Goal: Task Accomplishment & Management: Manage account settings

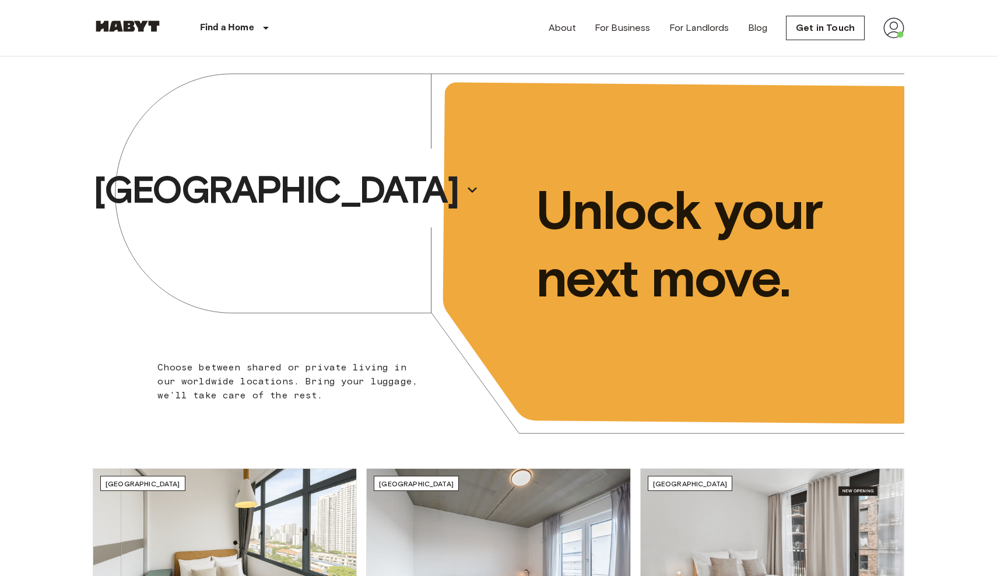
click at [901, 26] on img at bounding box center [893, 27] width 21 height 21
click at [894, 54] on li "Profile" at bounding box center [929, 48] width 117 height 21
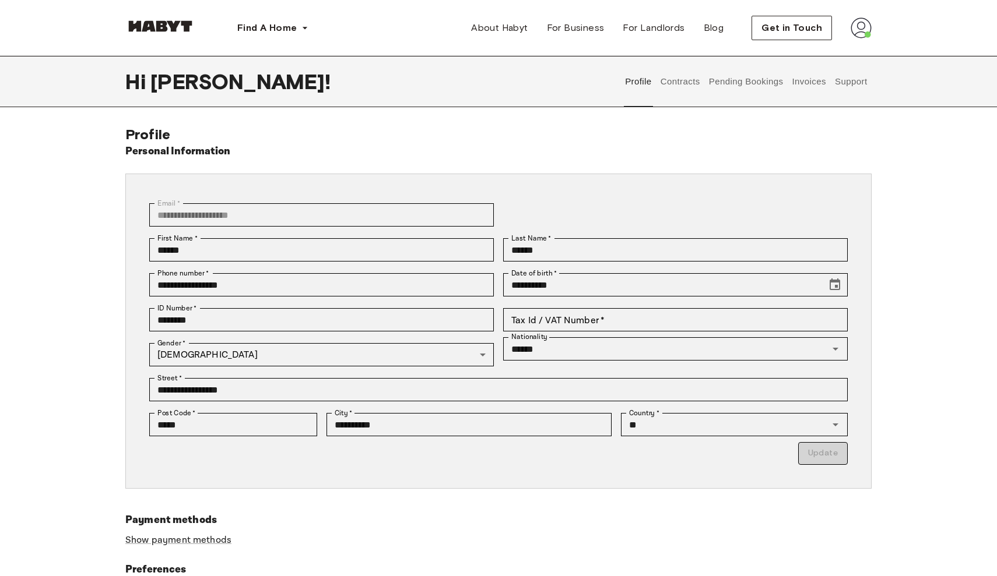
click at [687, 81] on button "Contracts" at bounding box center [680, 81] width 43 height 51
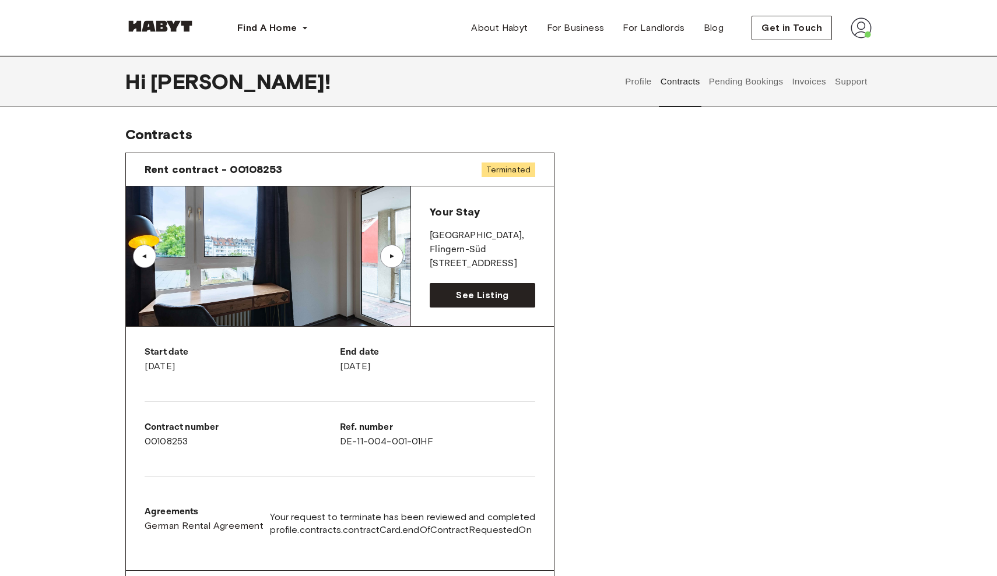
click at [753, 77] on button "Pending Bookings" at bounding box center [746, 81] width 78 height 51
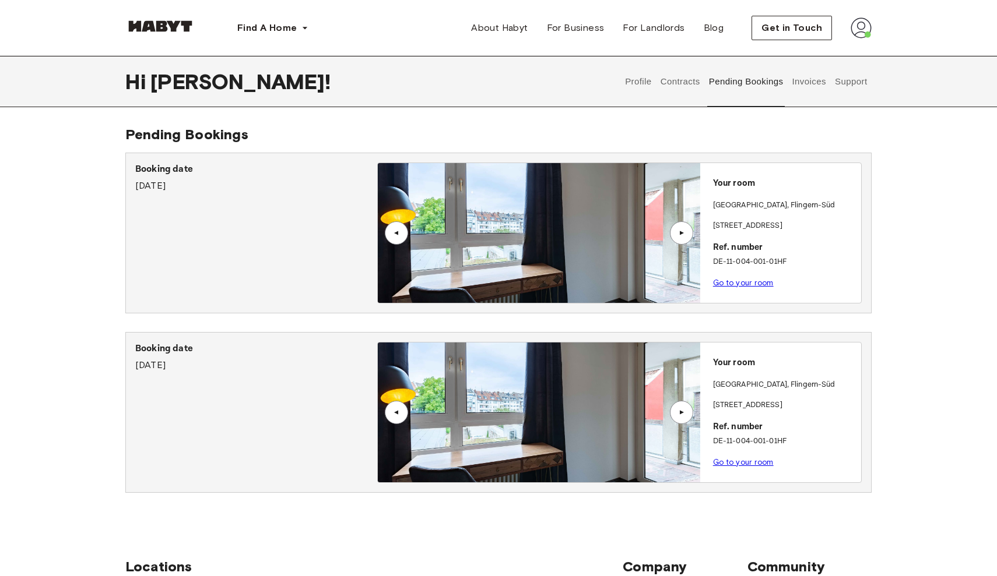
click at [685, 413] on div "▲" at bounding box center [681, 412] width 12 height 7
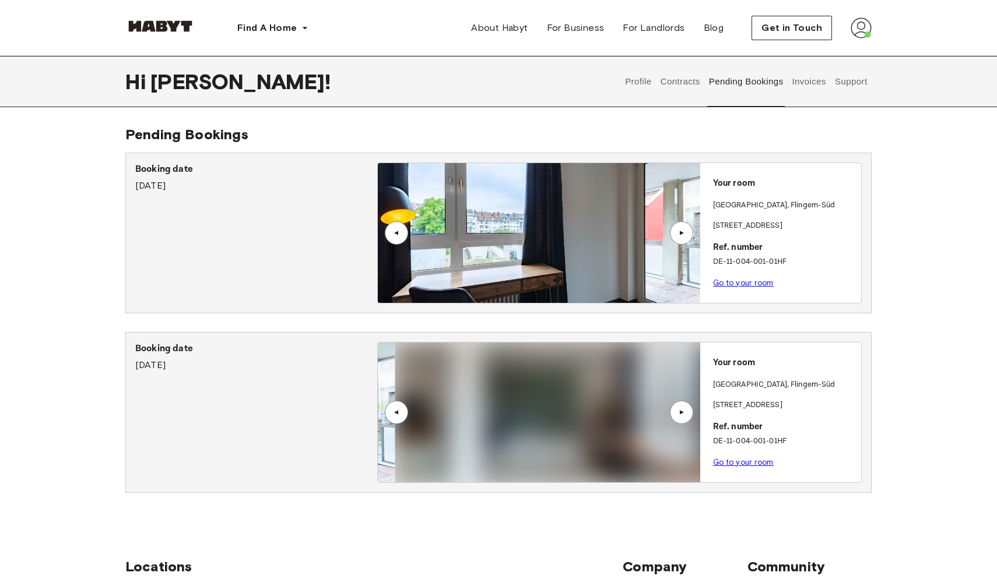
click at [685, 413] on div "▲" at bounding box center [681, 412] width 12 height 7
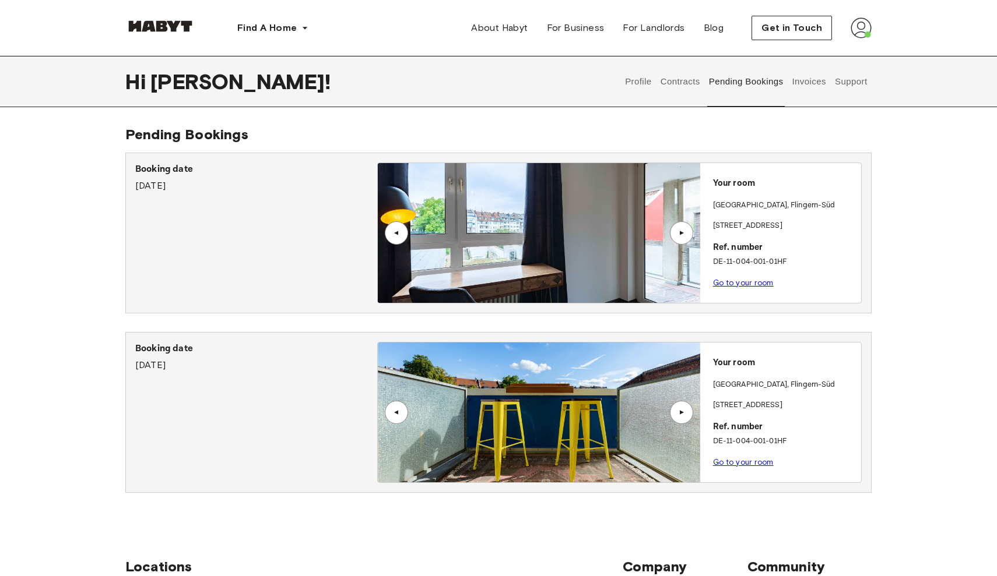
click at [170, 349] on p "Booking date" at bounding box center [256, 349] width 242 height 14
click at [688, 83] on button "Contracts" at bounding box center [680, 81] width 43 height 51
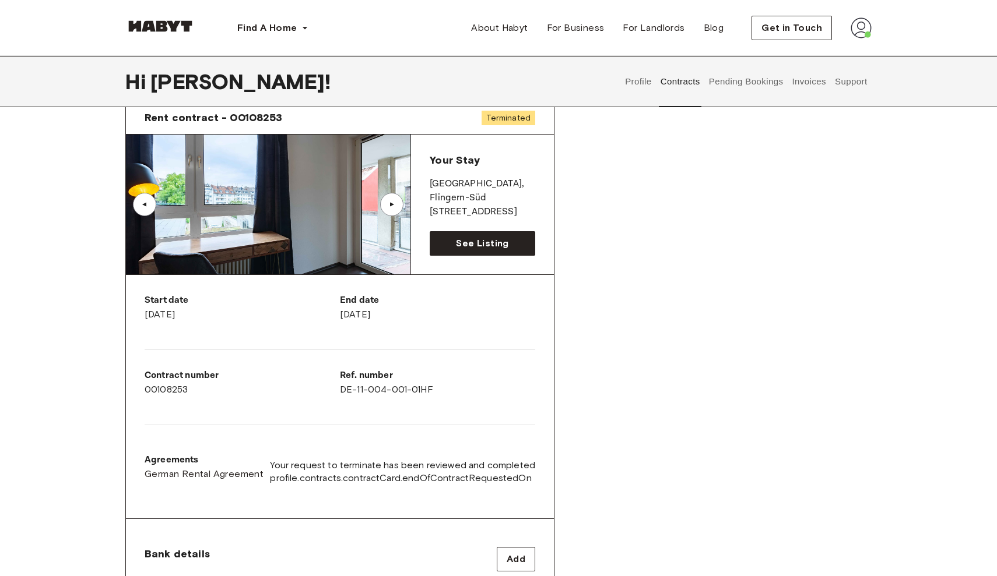
scroll to position [19, 0]
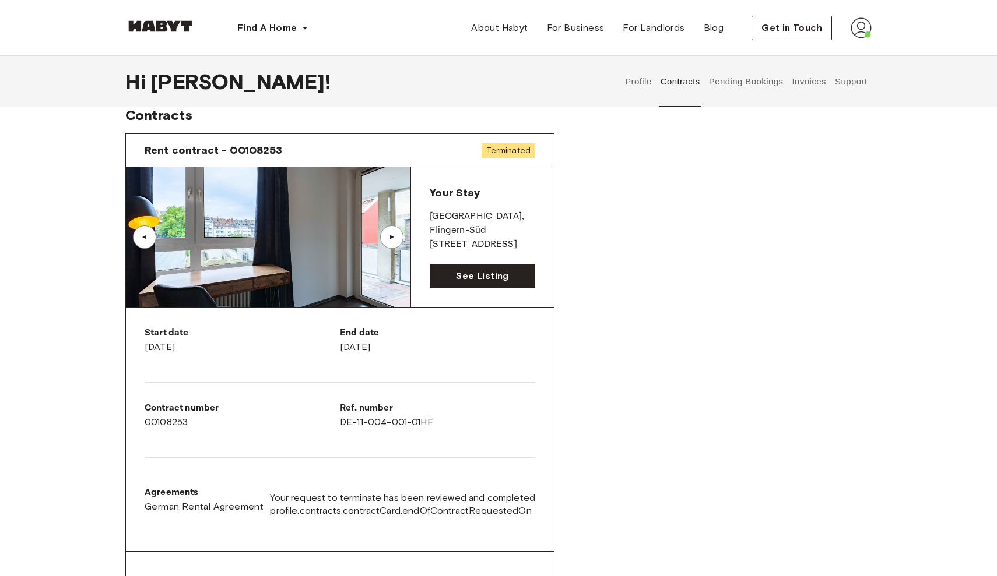
click at [640, 86] on button "Profile" at bounding box center [639, 81] width 30 height 51
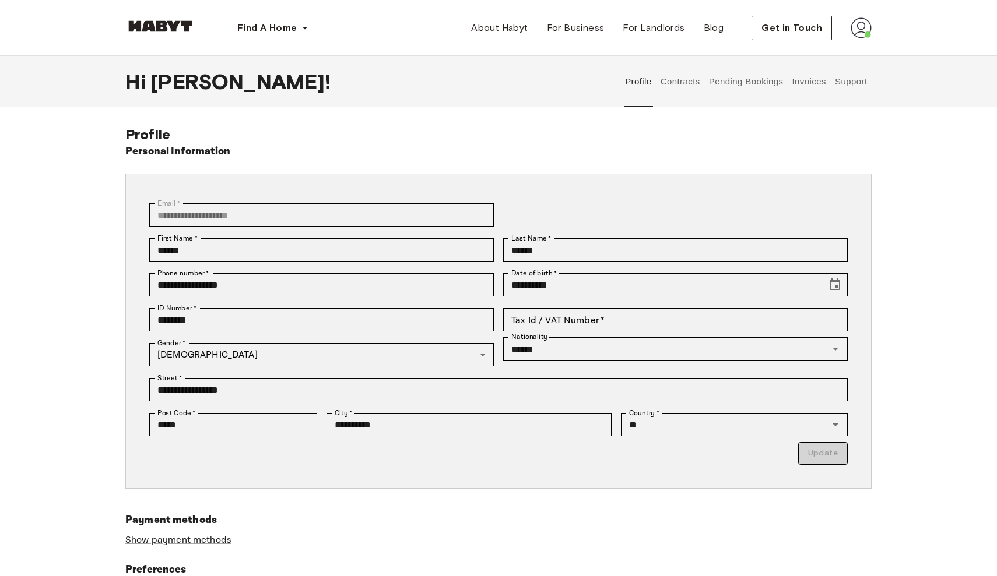
click at [864, 83] on button "Support" at bounding box center [851, 81] width 36 height 51
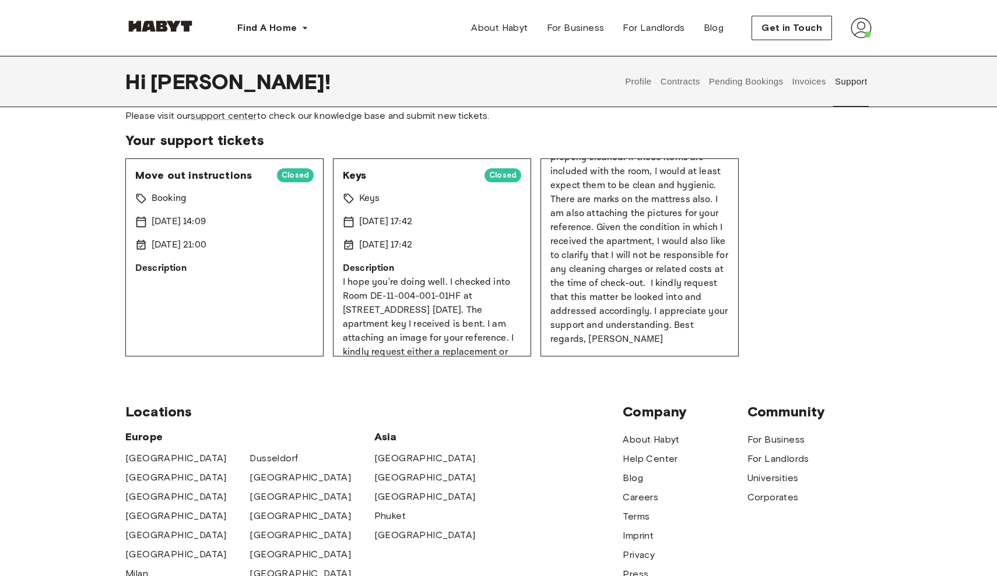
scroll to position [307, 0]
click at [454, 298] on p "I hope you're doing well. I checked into Room DE-11-004-001-01HF at Kölner Stra…" at bounding box center [432, 339] width 178 height 126
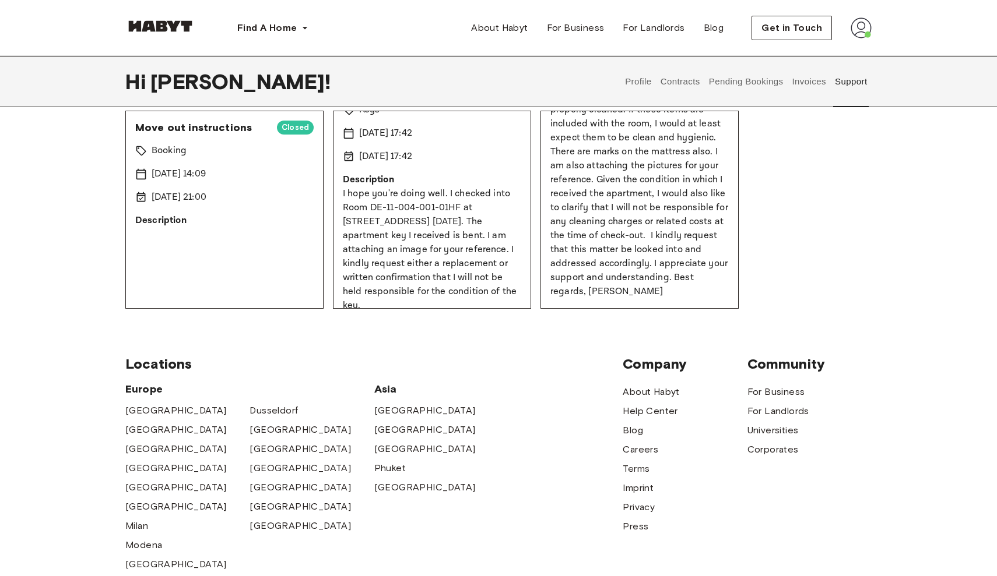
scroll to position [103, 0]
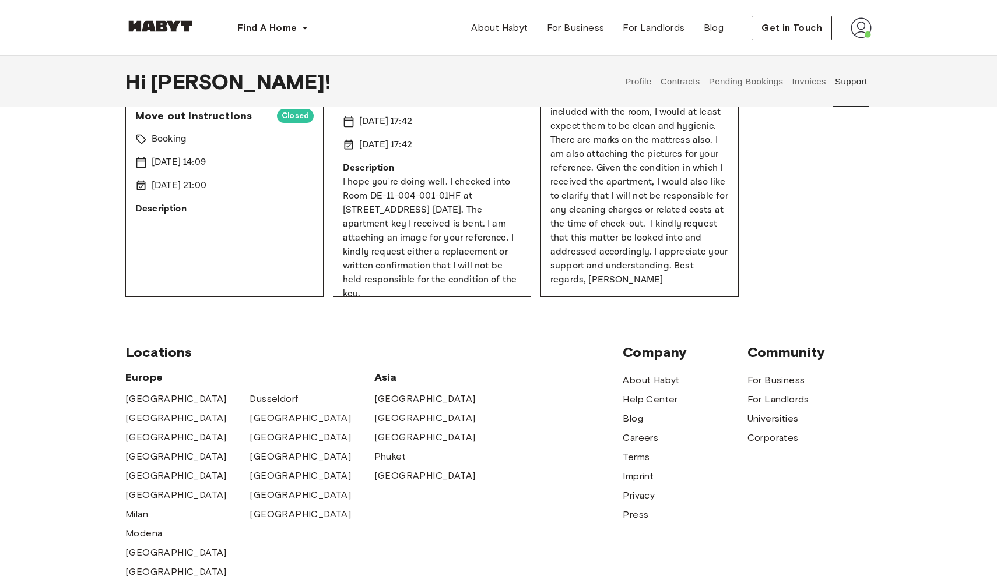
click at [274, 233] on div "Move out instructions Closed Booking 7 Aug 2025 14:09 12 Aug 2025 21:00 Descrip…" at bounding box center [224, 198] width 198 height 198
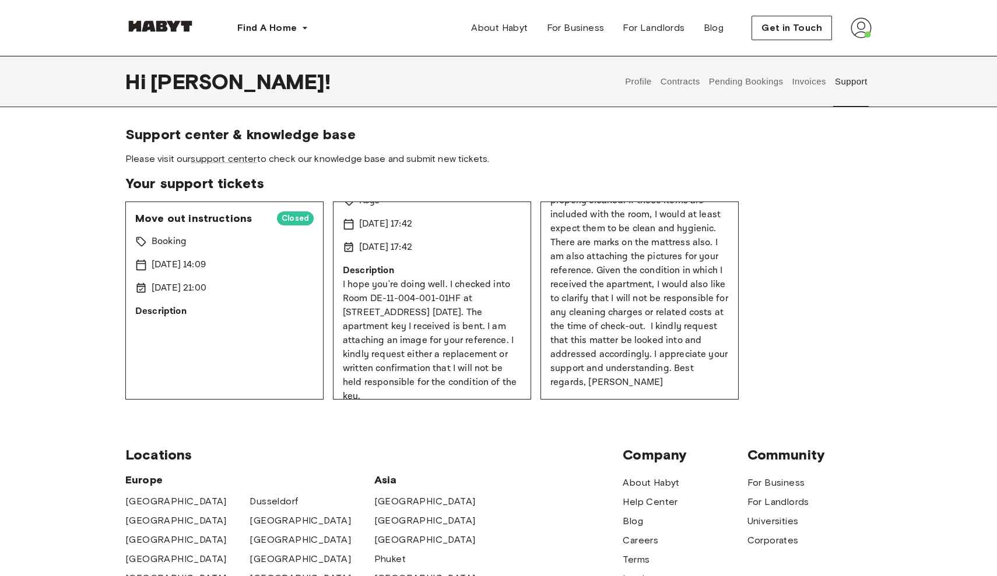
scroll to position [0, 0]
click at [240, 159] on link "support center" at bounding box center [224, 158] width 66 height 11
click at [441, 173] on div "Support center & knowledge base Please visit our support center to check our kn…" at bounding box center [498, 263] width 746 height 274
click at [757, 79] on button "Pending Bookings" at bounding box center [746, 81] width 78 height 51
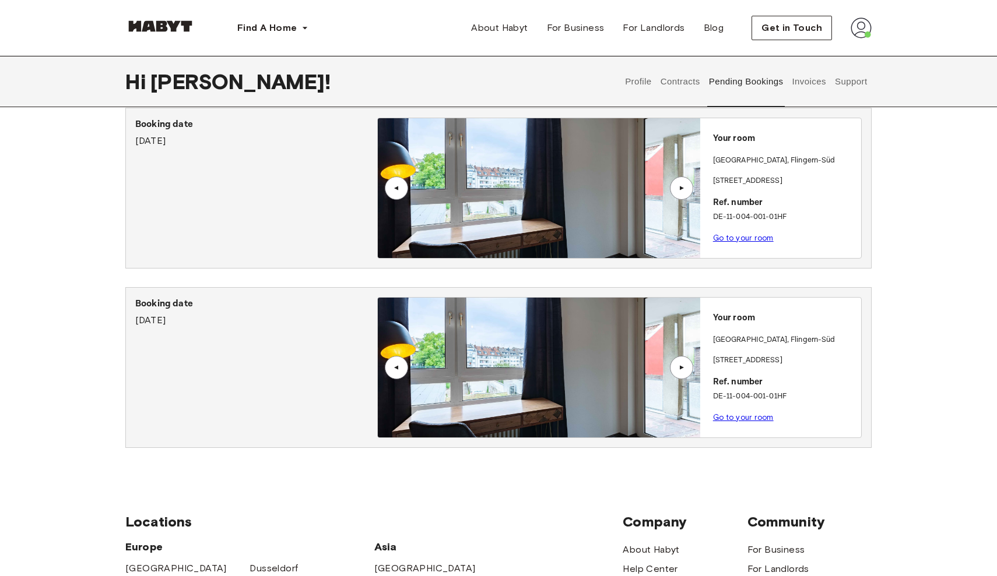
scroll to position [48, 0]
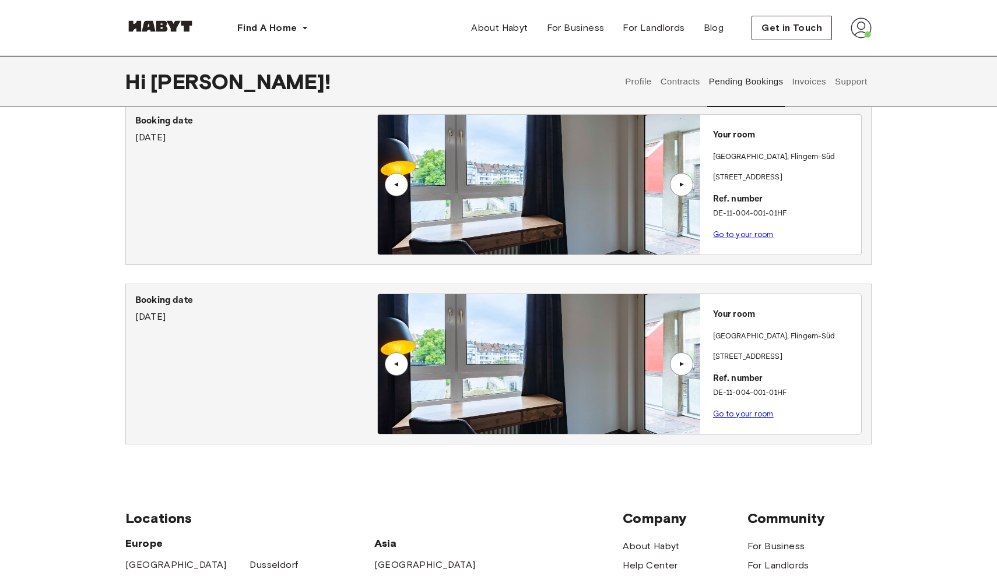
click at [719, 321] on p "Your room" at bounding box center [784, 314] width 143 height 13
click at [199, 280] on div "Booking date February 25th, 2025 ▲ ▲ Your room DUSSELDORF , Flingern-Süd Kölner…" at bounding box center [498, 279] width 746 height 350
click at [195, 319] on div "Booking date September 15th, 2025" at bounding box center [256, 309] width 242 height 30
click at [750, 416] on link "Go to your room" at bounding box center [743, 414] width 61 height 9
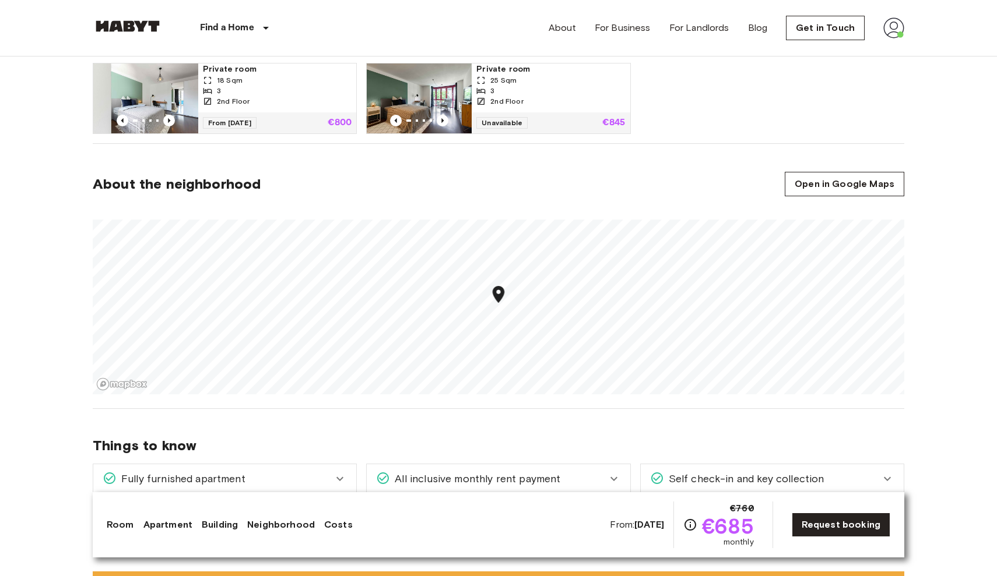
scroll to position [682, 0]
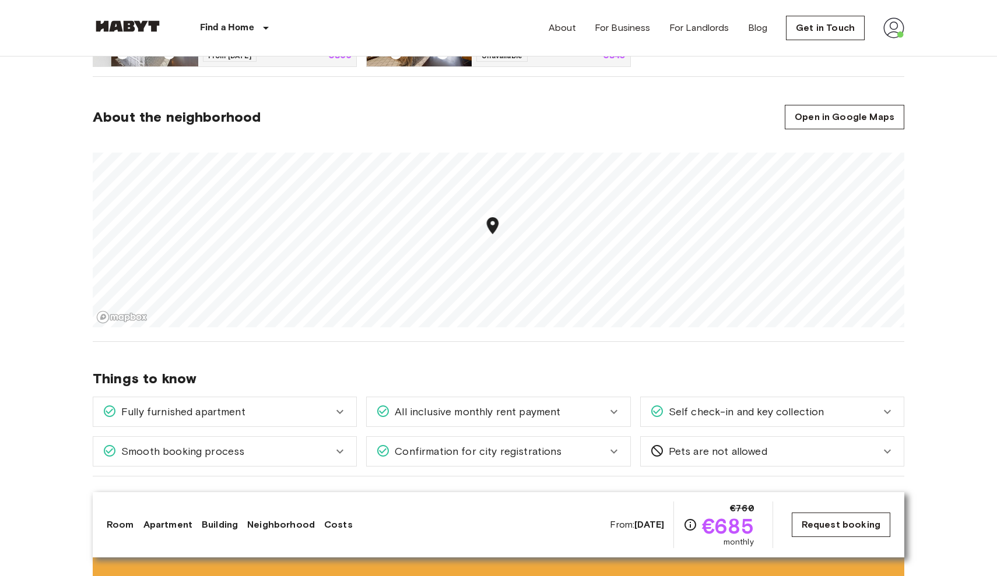
click at [823, 528] on link "Request booking" at bounding box center [840, 525] width 98 height 24
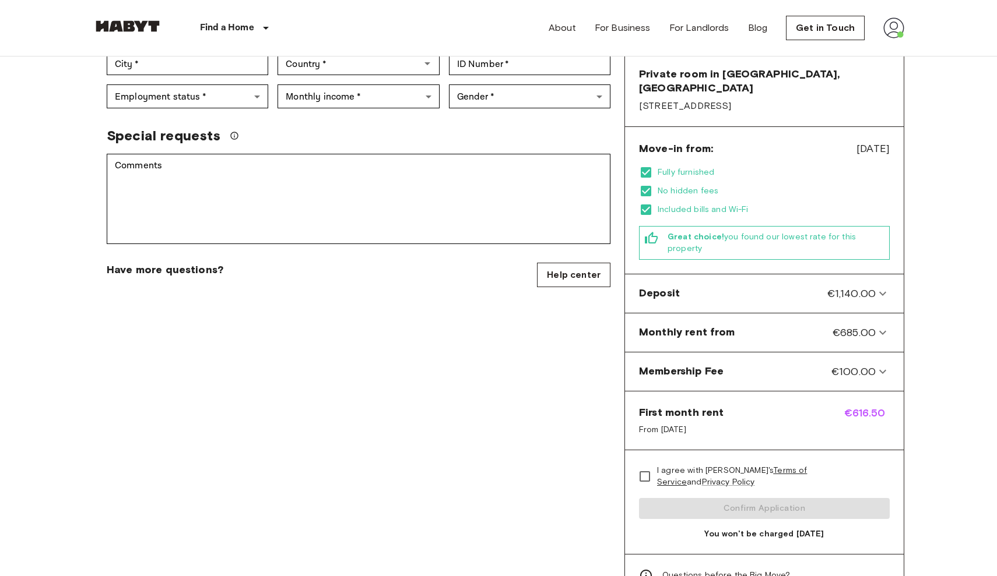
scroll to position [283, 0]
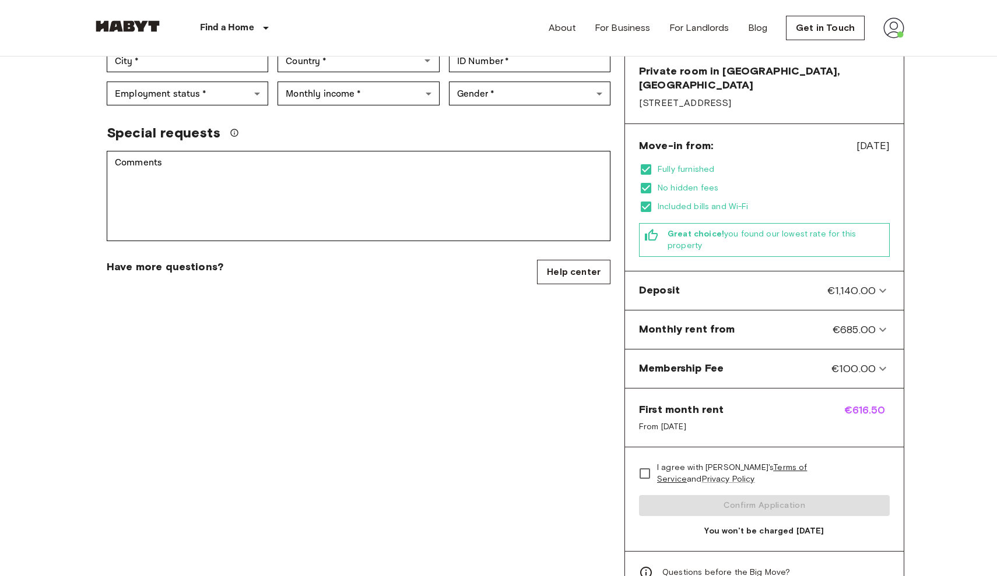
click at [713, 492] on div "I agree with [PERSON_NAME]'s Terms of Service and Privacy Policy Confirm Applic…" at bounding box center [764, 500] width 279 height 104
click at [688, 494] on div "I agree with [PERSON_NAME]'s Terms of Service and Privacy Policy Confirm Applic…" at bounding box center [764, 500] width 279 height 104
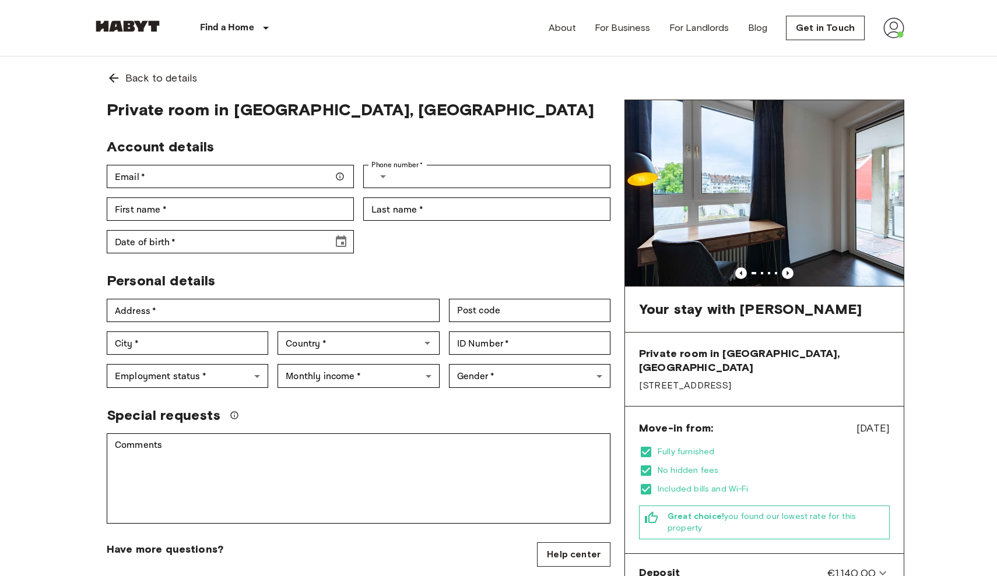
scroll to position [0, 0]
click at [894, 27] on img at bounding box center [893, 27] width 21 height 21
click at [622, 23] on div at bounding box center [498, 288] width 997 height 576
click at [565, 27] on link "About" at bounding box center [561, 28] width 27 height 14
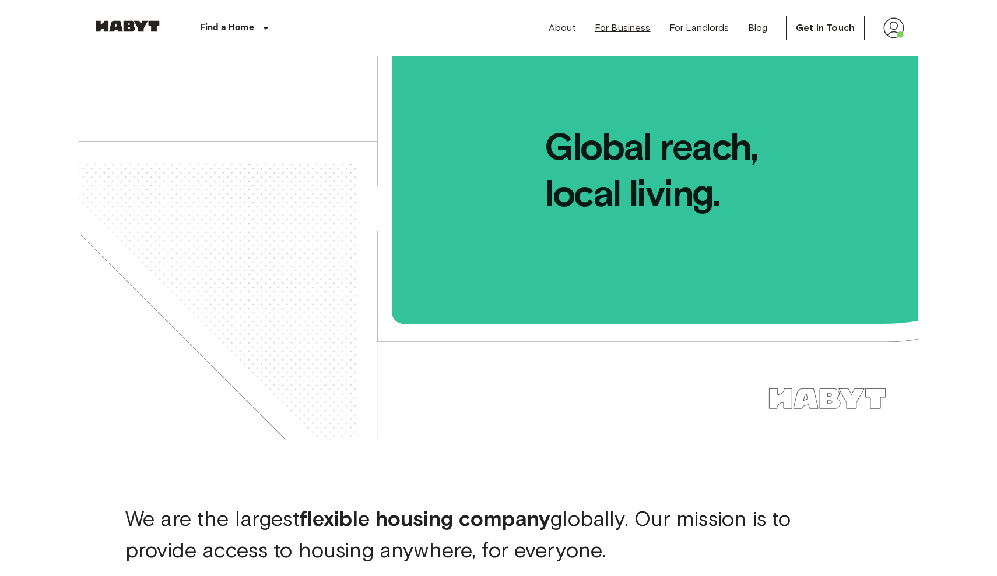
click at [639, 32] on link "For Business" at bounding box center [622, 28] width 56 height 14
